Goal: Information Seeking & Learning: Learn about a topic

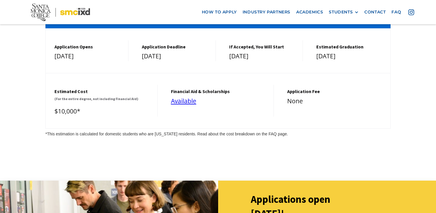
scroll to position [2515, 0]
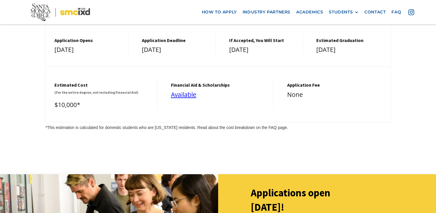
click at [288, 124] on div "*This estimation is calculated for domestic students who are [US_STATE] residen…" at bounding box center [217, 127] width 345 height 6
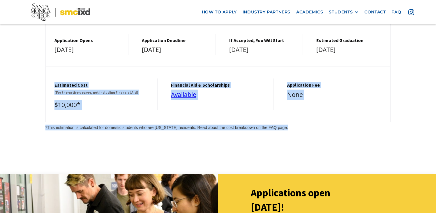
drag, startPoint x: 296, startPoint y: 78, endPoint x: 46, endPoint y: 36, distance: 253.6
click at [46, 36] on div "Dates and Tuition New students are accepted annually. See key dates below. Cont…" at bounding box center [217, 45] width 345 height 169
click at [223, 87] on div "Dates and Tuition New students are accepted annually. See key dates below. Cont…" at bounding box center [218, 45] width 436 height 227
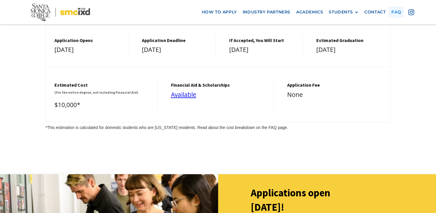
click at [398, 14] on link "faq" at bounding box center [396, 12] width 15 height 11
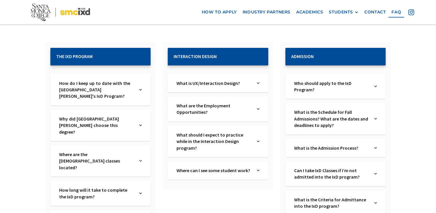
scroll to position [98, 0]
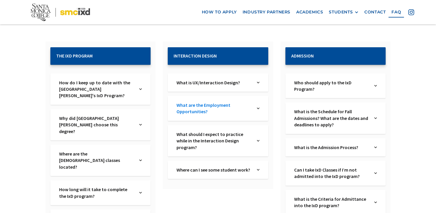
click at [217, 115] on link "What are the Employment Opportunities?" at bounding box center [214, 108] width 75 height 13
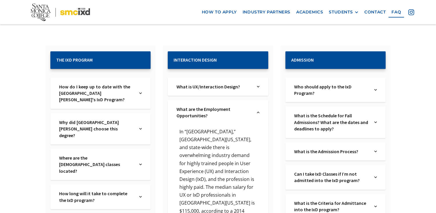
scroll to position [100, 0]
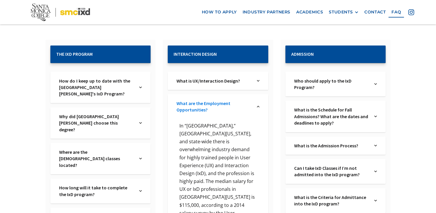
click at [237, 106] on link "What are the Employment Opportunities?" at bounding box center [214, 106] width 75 height 13
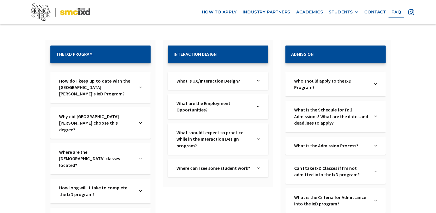
click at [325, 91] on div "Who should apply to the IxD Program? Text Link" at bounding box center [336, 84] width 100 height 25
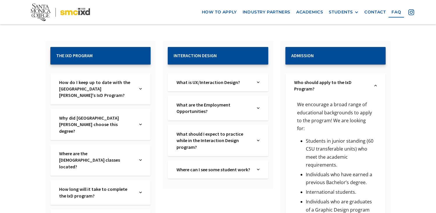
scroll to position [90, 0]
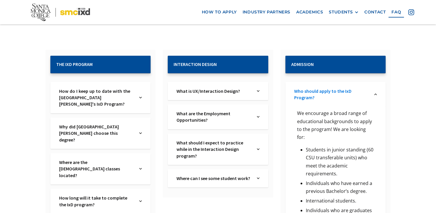
click at [349, 92] on link "Who should apply to the IxD Program?" at bounding box center [331, 94] width 75 height 13
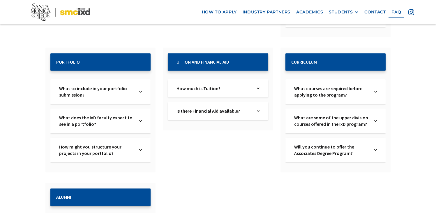
scroll to position [381, 0]
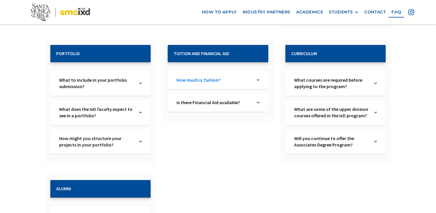
click at [201, 79] on link "How much is Tuition?" at bounding box center [214, 80] width 75 height 6
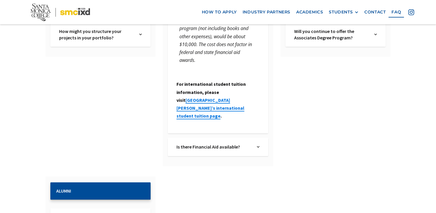
scroll to position [494, 0]
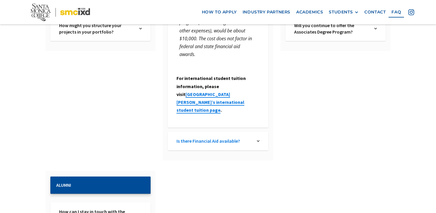
click at [242, 138] on link "Is there Financial Aid available?" at bounding box center [214, 141] width 75 height 6
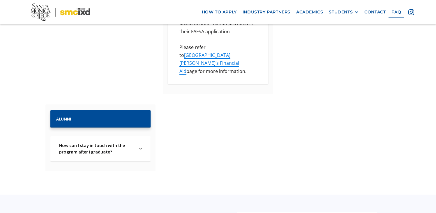
scroll to position [676, 0]
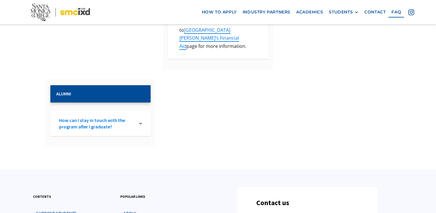
click at [123, 117] on link "How can I stay in touch with the program after I graduate?" at bounding box center [96, 123] width 75 height 13
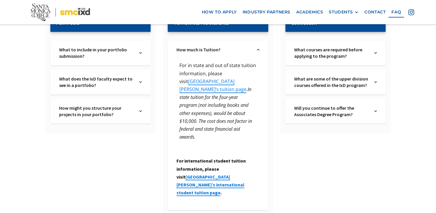
scroll to position [407, 0]
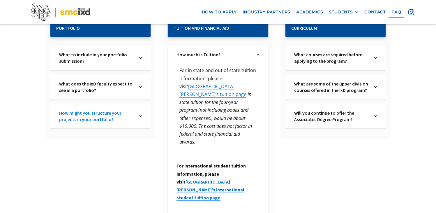
click at [122, 114] on link "How might you structure your projects in your portfolio?" at bounding box center [96, 116] width 75 height 13
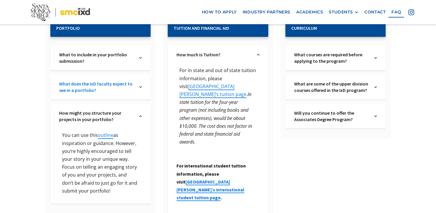
click at [129, 90] on link "What does the IxD faculty expect to see in a portfolio?" at bounding box center [96, 86] width 75 height 13
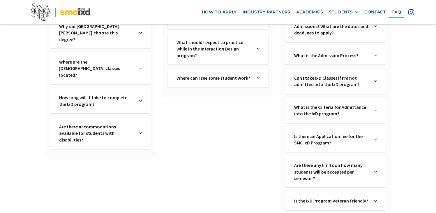
scroll to position [181, 0]
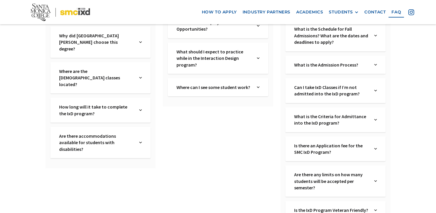
click at [125, 98] on div "How long will it take to complete the IxD program? Text Link" at bounding box center [100, 110] width 100 height 25
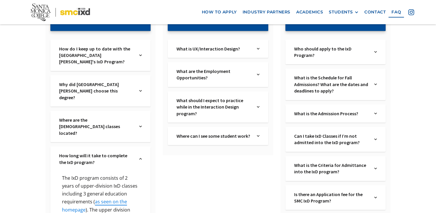
scroll to position [128, 0]
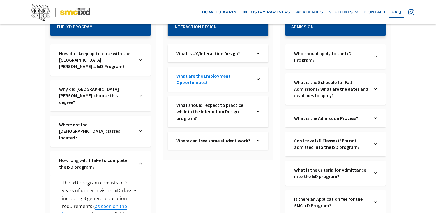
click at [247, 75] on link "What are the Employment Opportunities?" at bounding box center [214, 79] width 75 height 13
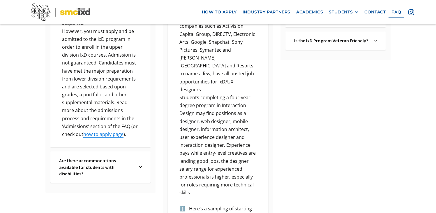
scroll to position [351, 0]
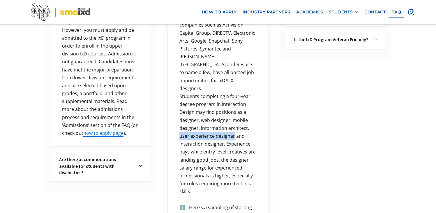
drag, startPoint x: 180, startPoint y: 113, endPoint x: 234, endPoint y: 112, distance: 53.6
click at [234, 112] on p "Students completing a four-year degree program in Interaction Design may find p…" at bounding box center [218, 143] width 83 height 103
copy p "user experience designer"
